Goal: Information Seeking & Learning: Learn about a topic

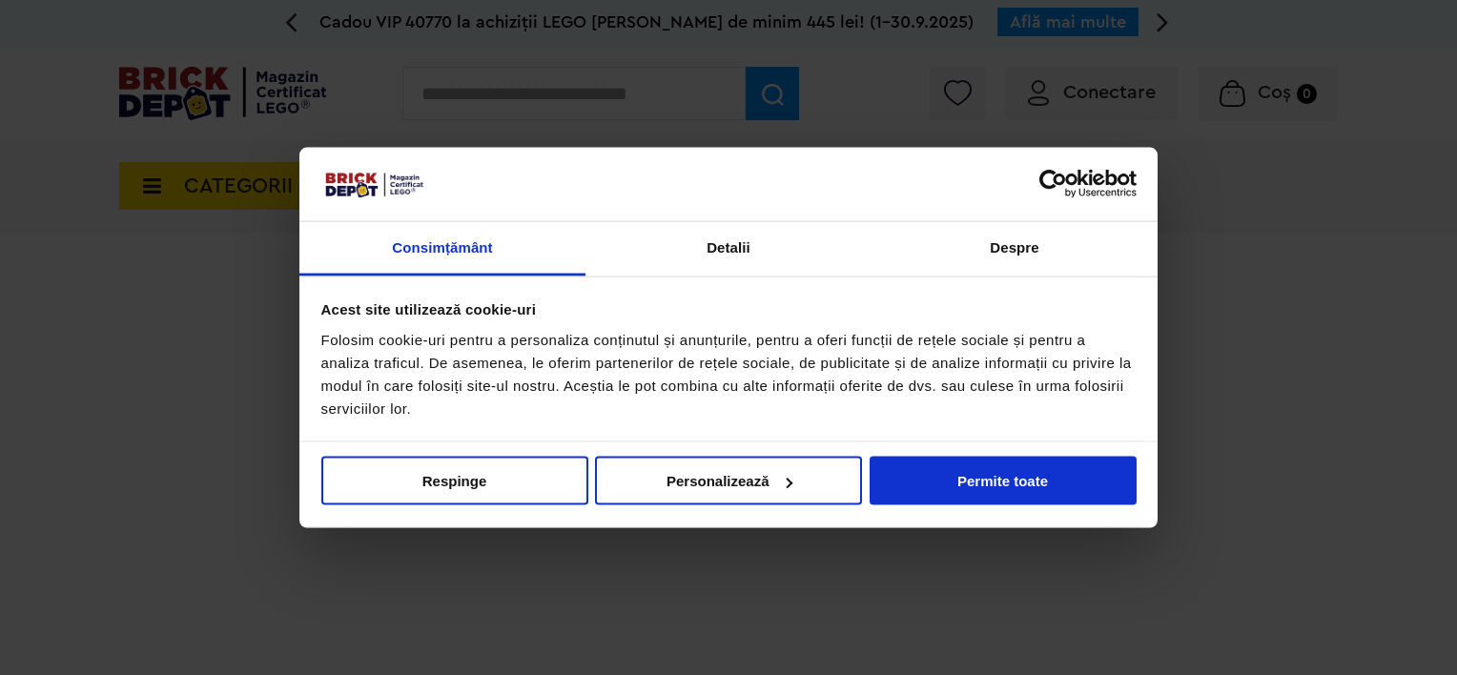
click at [450, 187] on div at bounding box center [525, 184] width 408 height 31
click at [511, 462] on button "Respinge" at bounding box center [454, 481] width 267 height 49
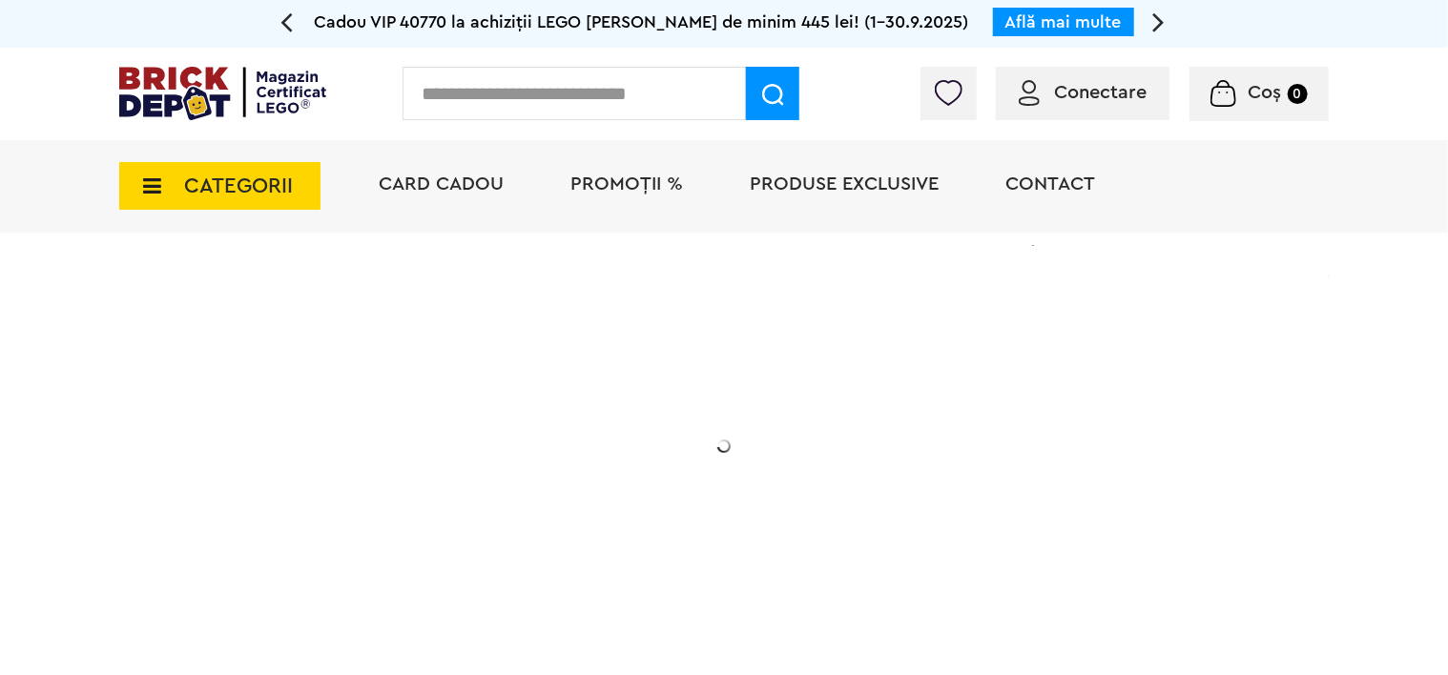
click at [452, 204] on li "Card Cadou" at bounding box center [441, 186] width 163 height 93
click at [452, 183] on span "Card Cadou" at bounding box center [441, 184] width 125 height 19
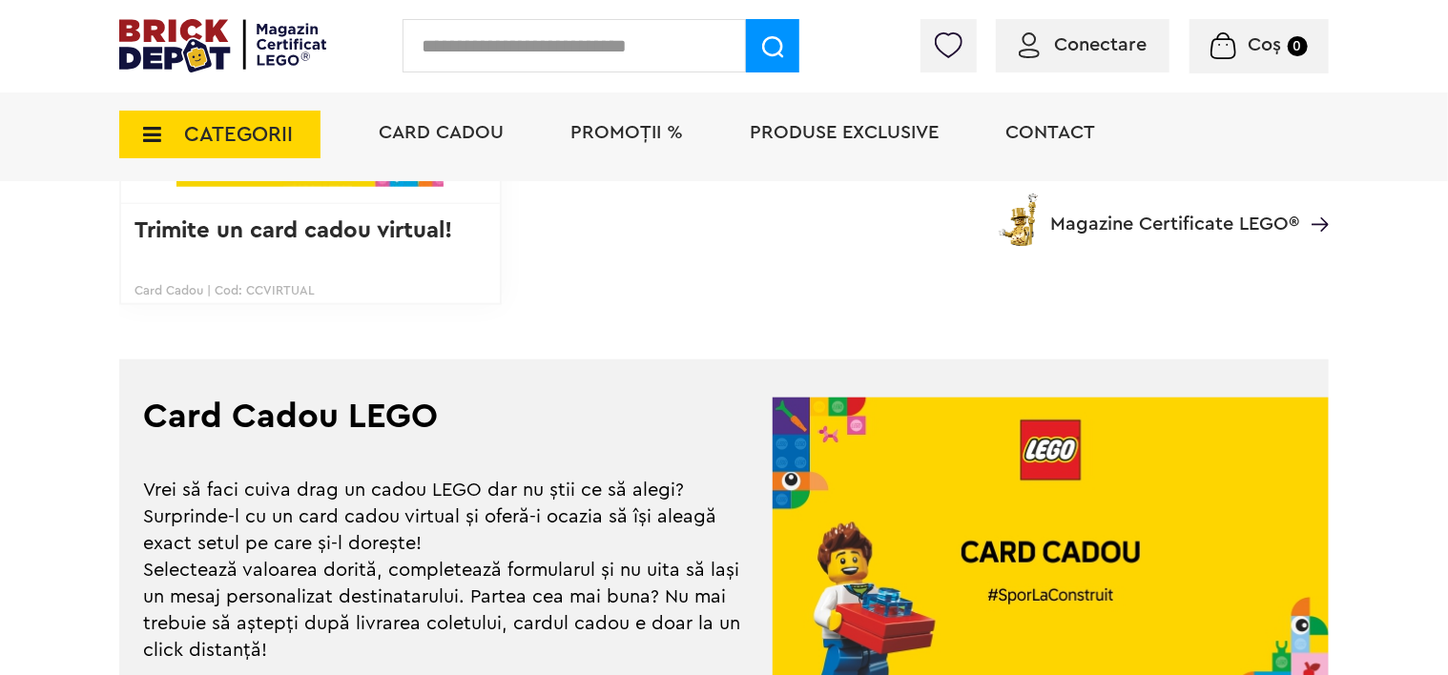
scroll to position [1049, 0]
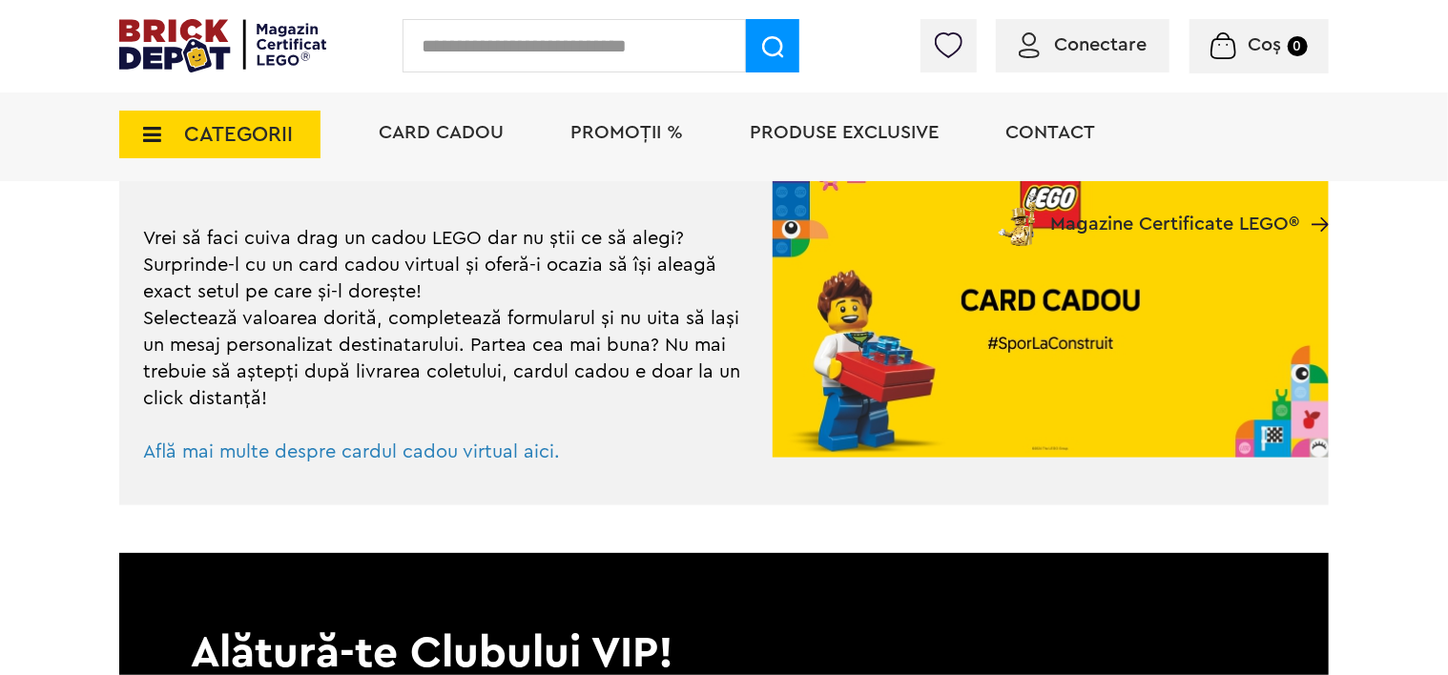
click at [408, 450] on span "Află mai multe despre cardul cadou virtual aici." at bounding box center [351, 451] width 417 height 19
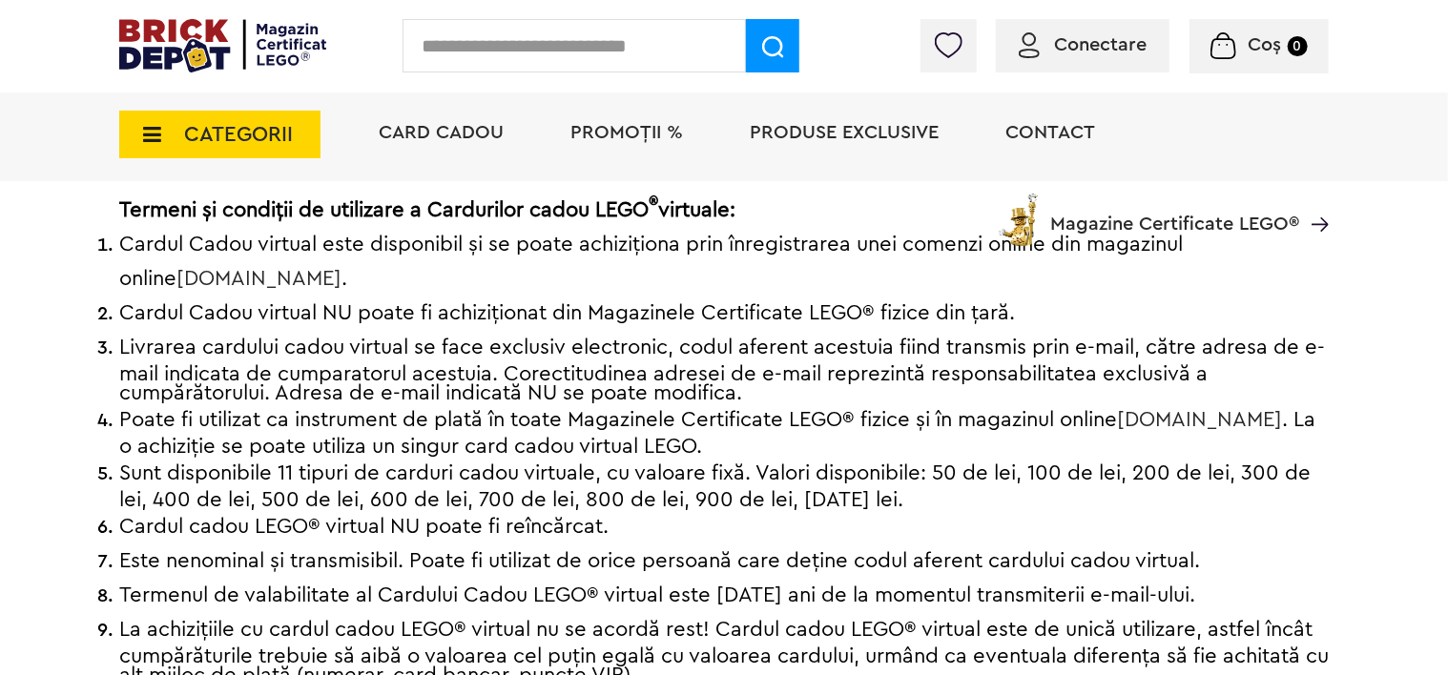
scroll to position [668, 0]
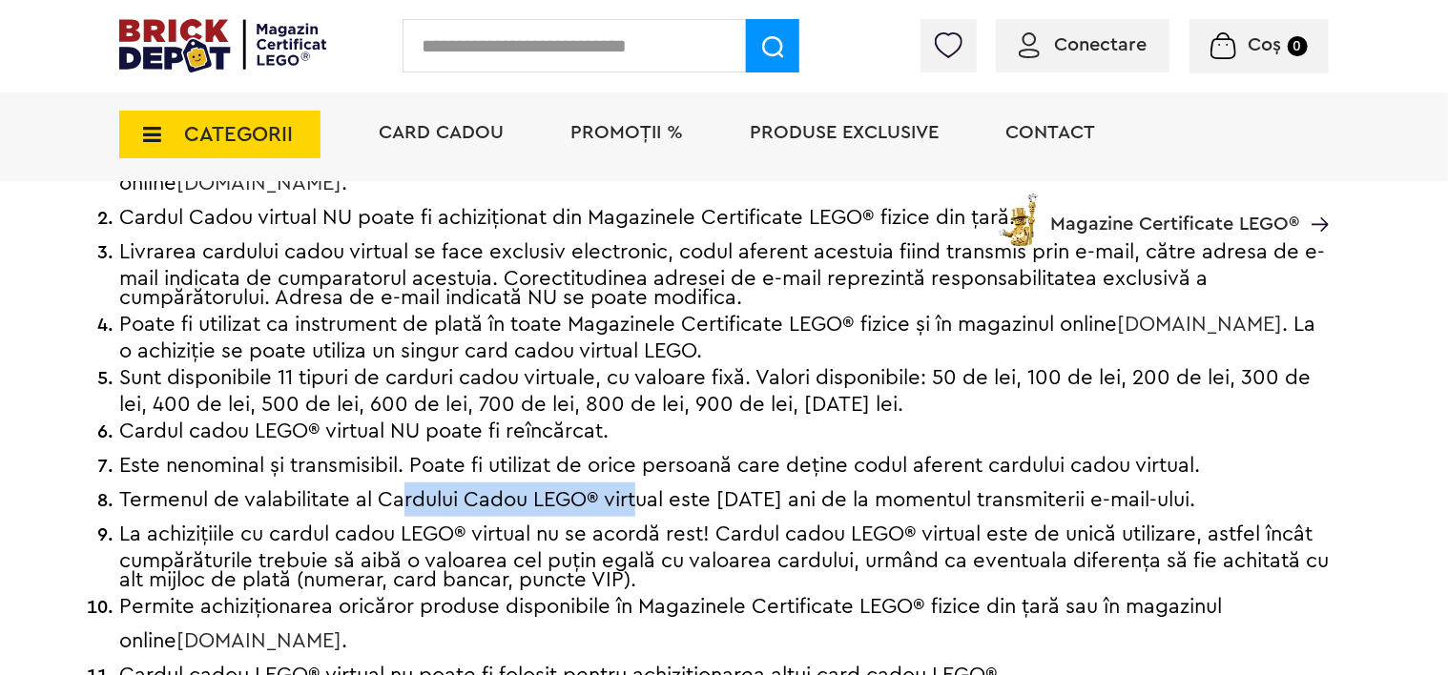
drag, startPoint x: 403, startPoint y: 503, endPoint x: 641, endPoint y: 500, distance: 237.5
click at [641, 500] on span "Termenul de valabilitate al Cardului Cadou LEGO® virtual este de 2 ani de la mo…" at bounding box center [657, 499] width 1076 height 21
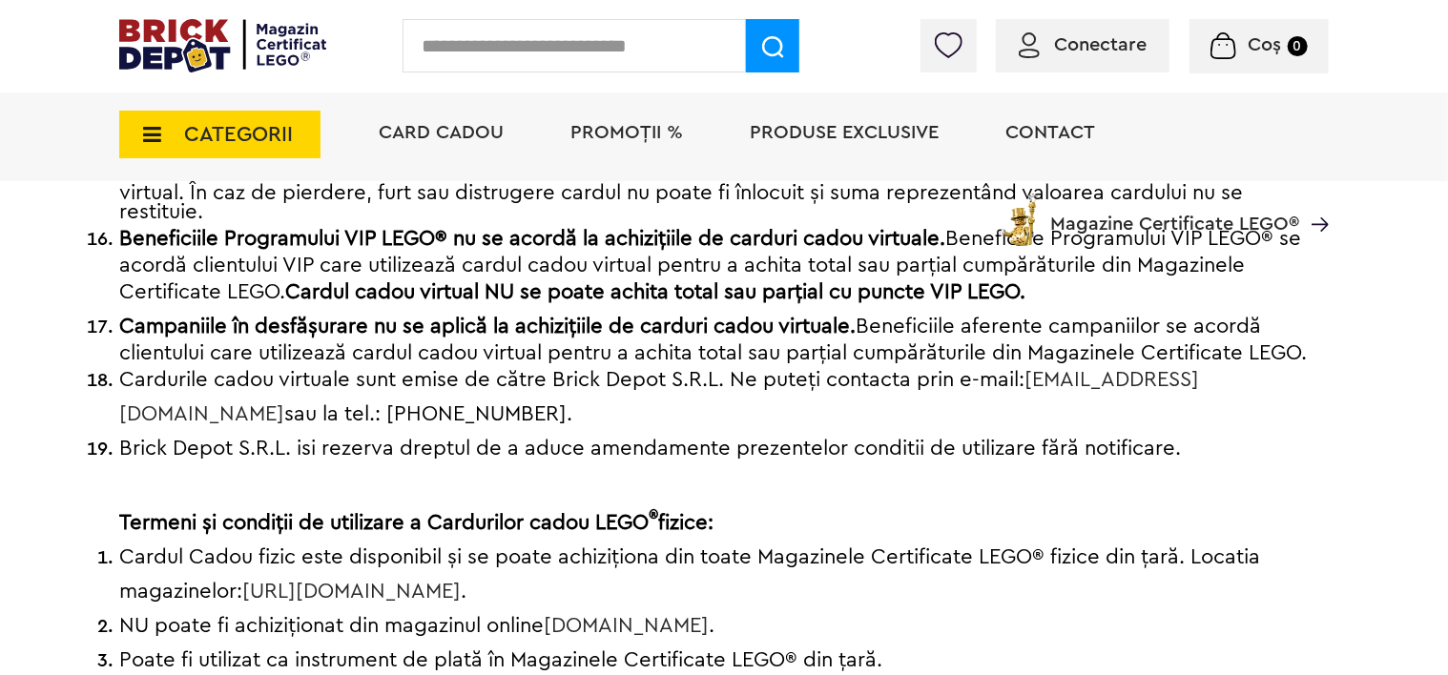
scroll to position [1335, 0]
